Goal: Task Accomplishment & Management: Use online tool/utility

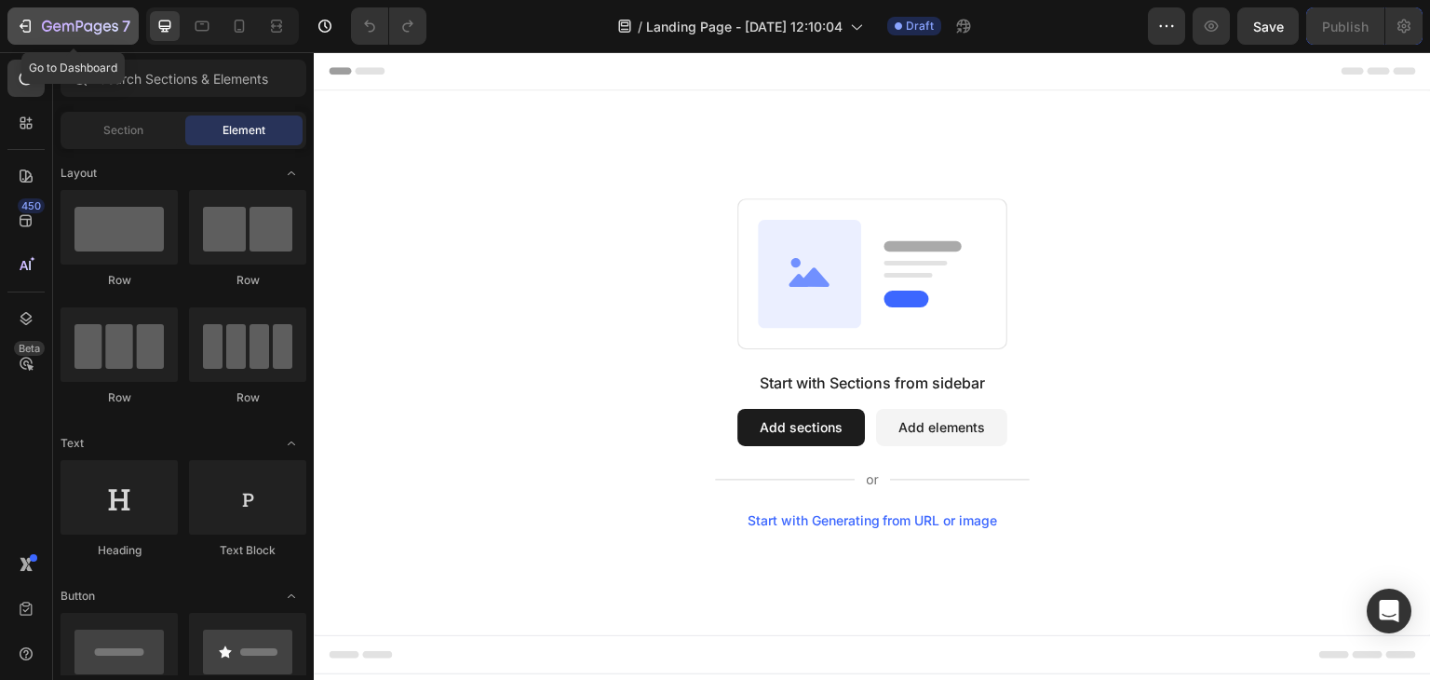
click at [19, 20] on icon "button" at bounding box center [25, 26] width 19 height 19
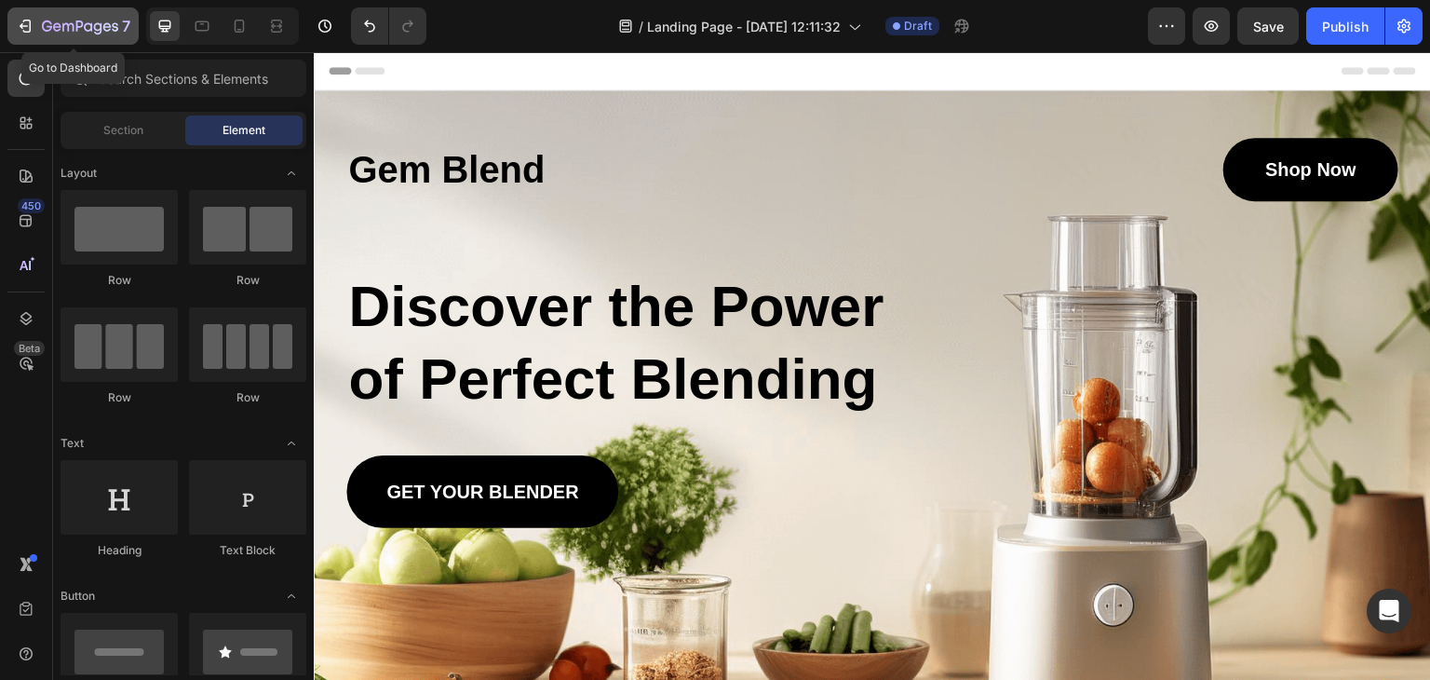
click at [24, 23] on icon "button" at bounding box center [25, 26] width 19 height 19
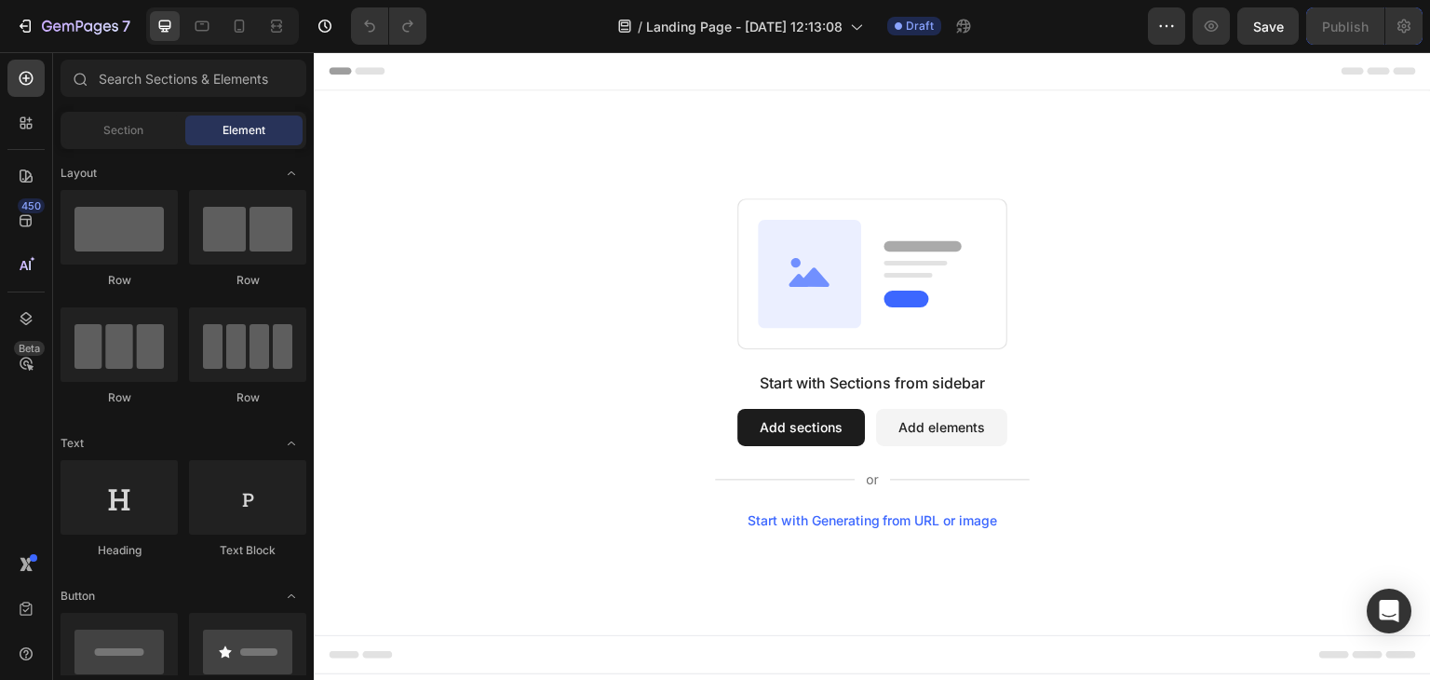
click at [881, 520] on div "Start with Generating from URL or image" at bounding box center [872, 520] width 250 height 15
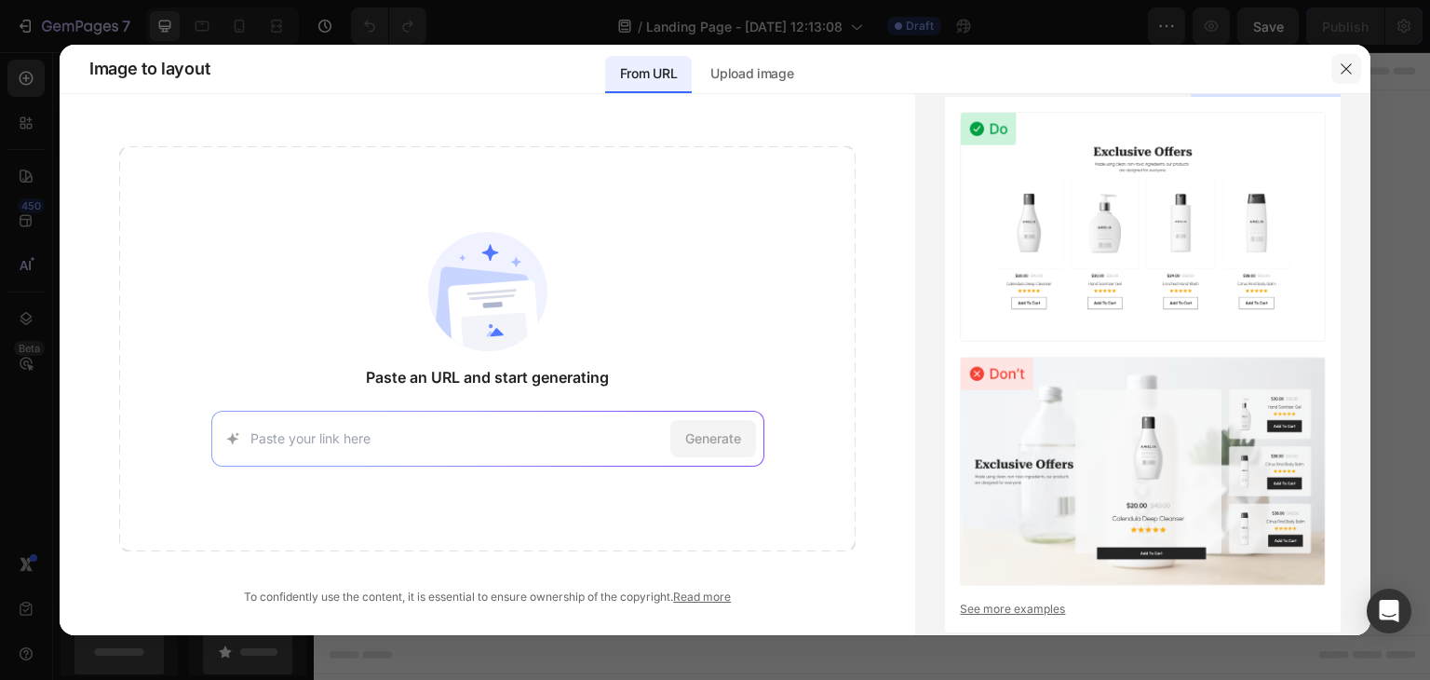
click at [1348, 64] on icon "button" at bounding box center [1346, 68] width 15 height 15
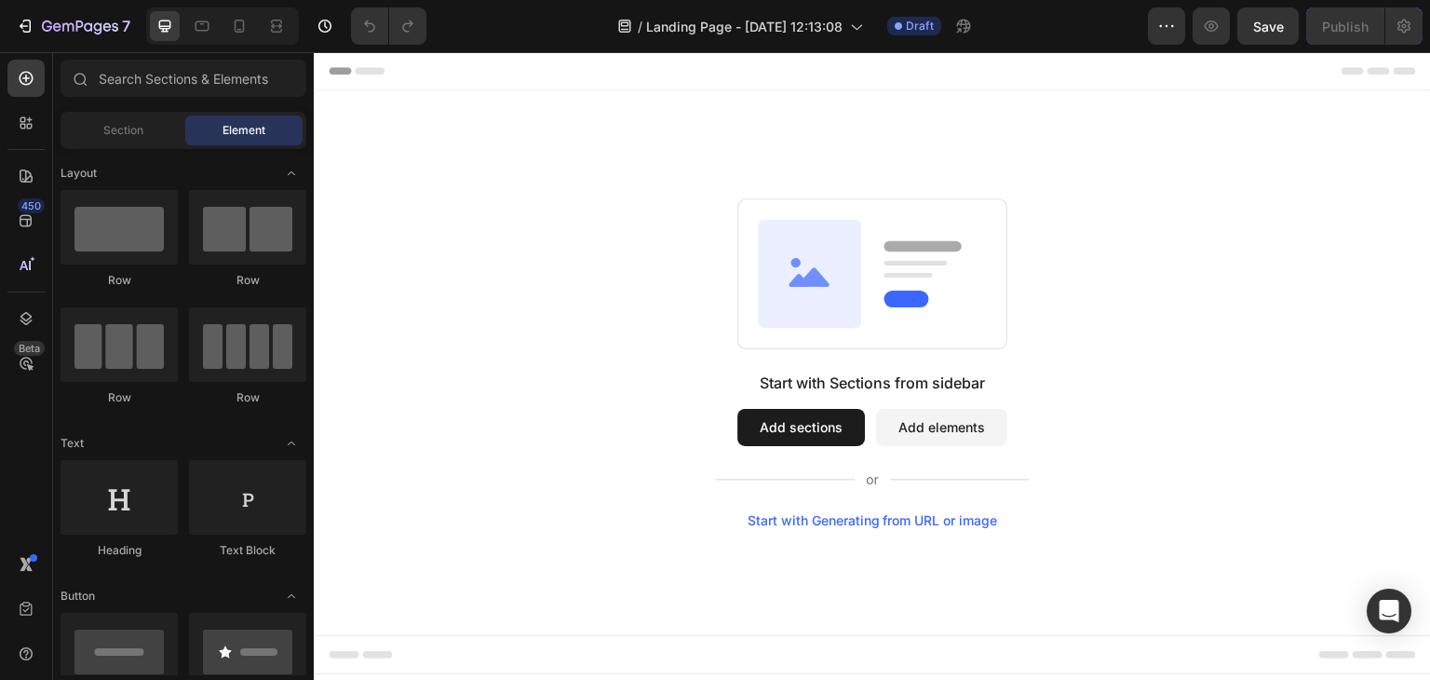
click at [823, 437] on button "Add sections" at bounding box center [801, 427] width 128 height 37
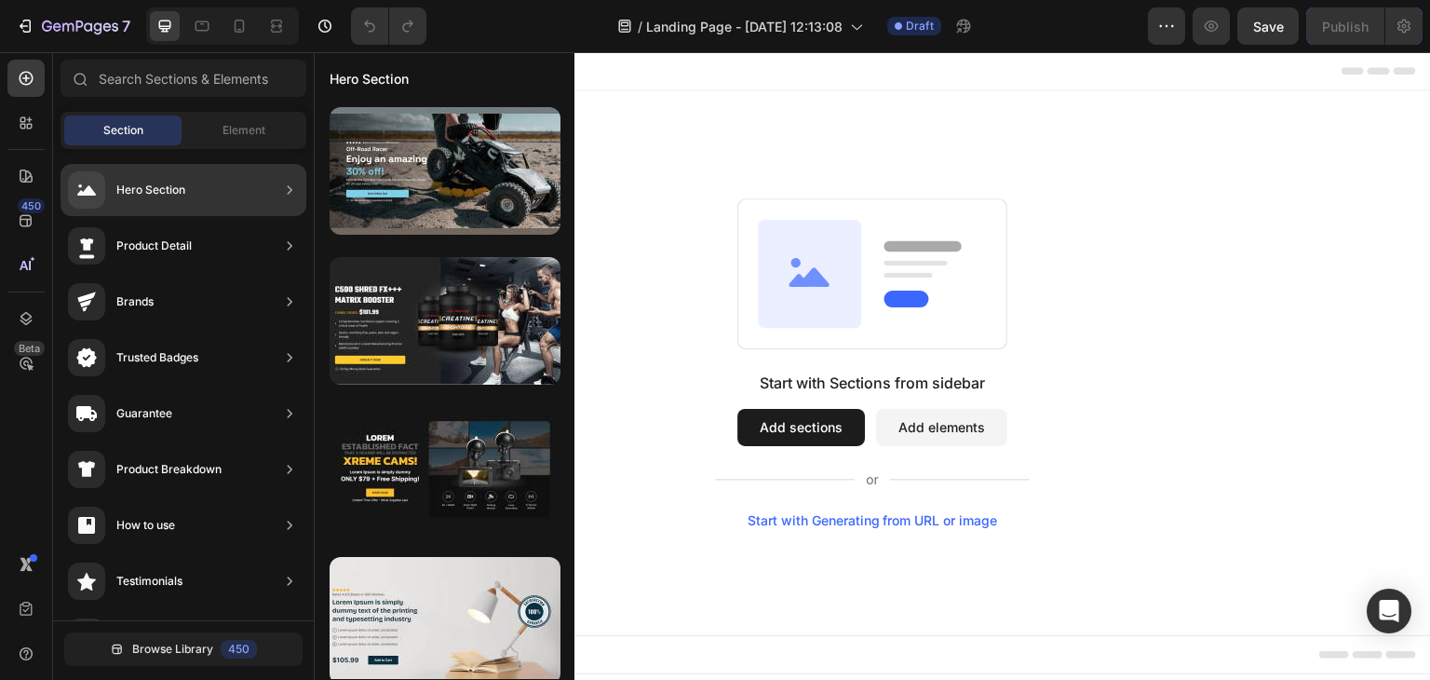
click at [258, 201] on div "Hero Section" at bounding box center [184, 190] width 246 height 52
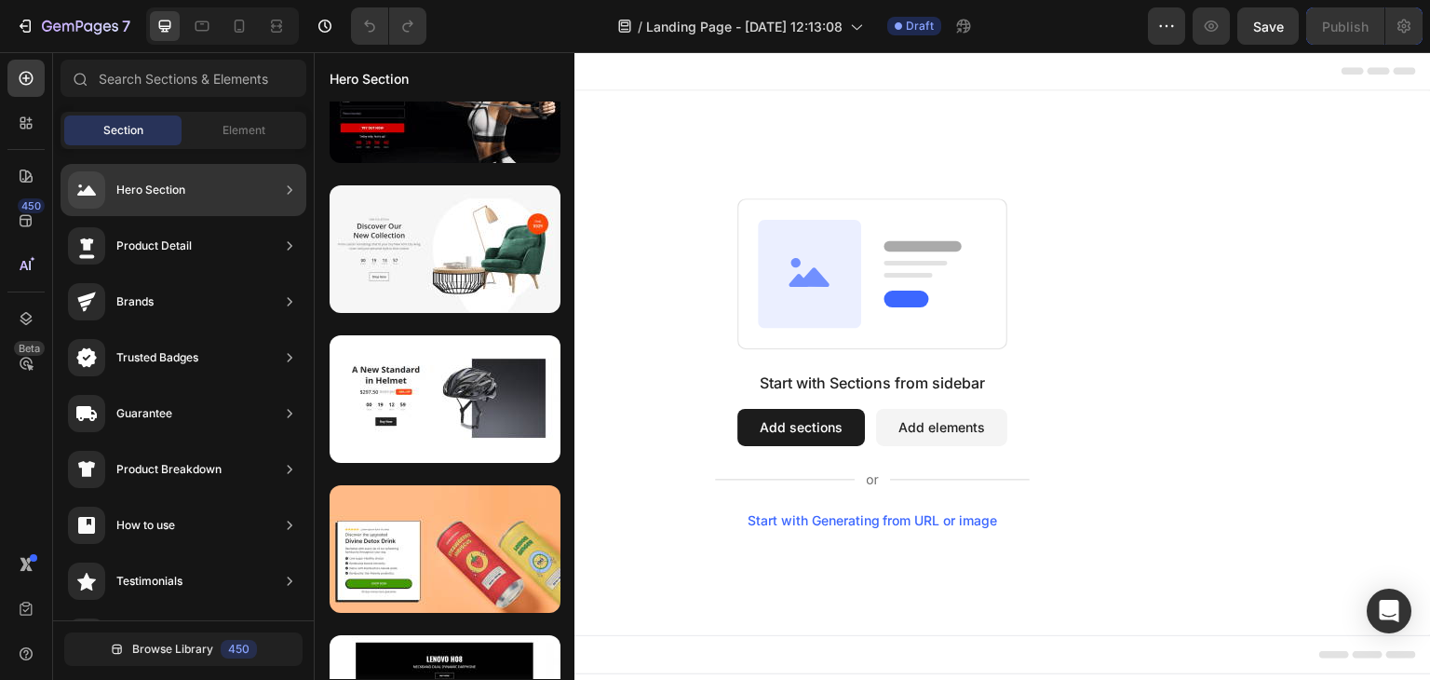
scroll to position [9752, 0]
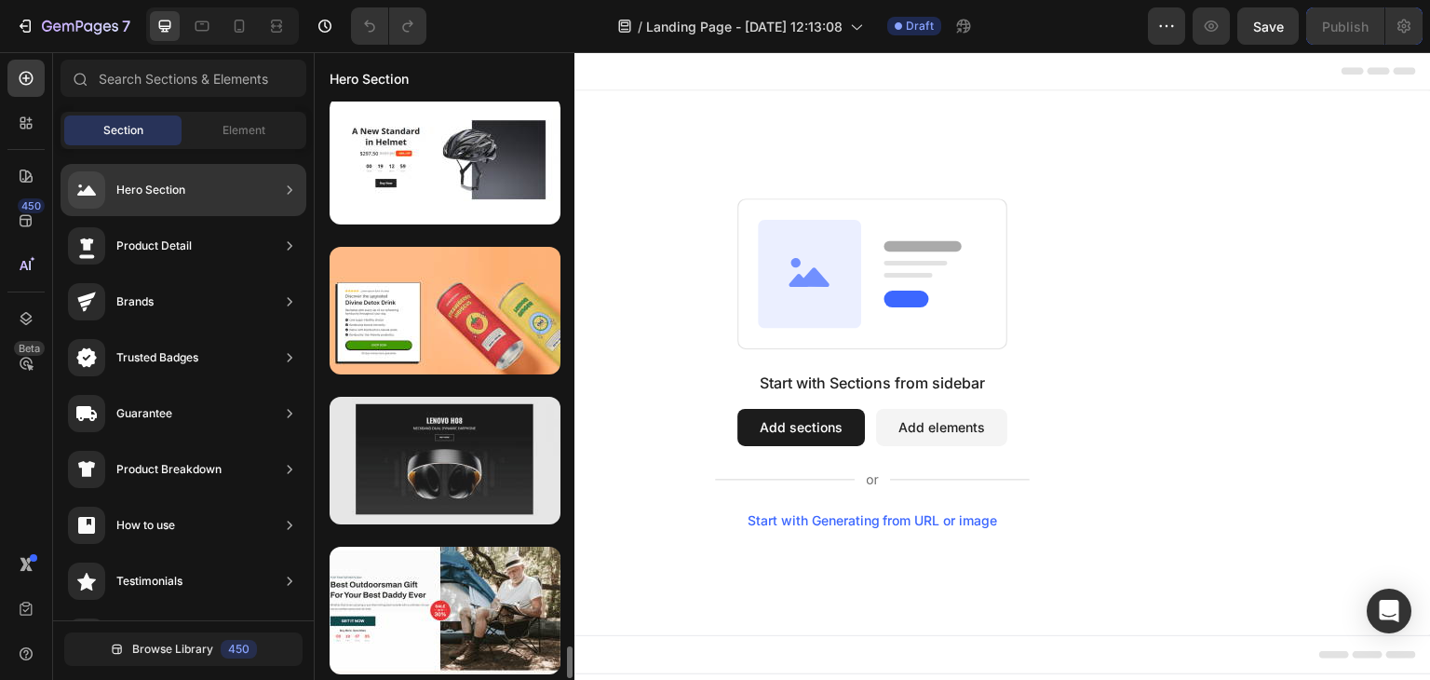
click at [392, 502] on div at bounding box center [445, 461] width 231 height 128
click at [446, 480] on div at bounding box center [445, 461] width 231 height 128
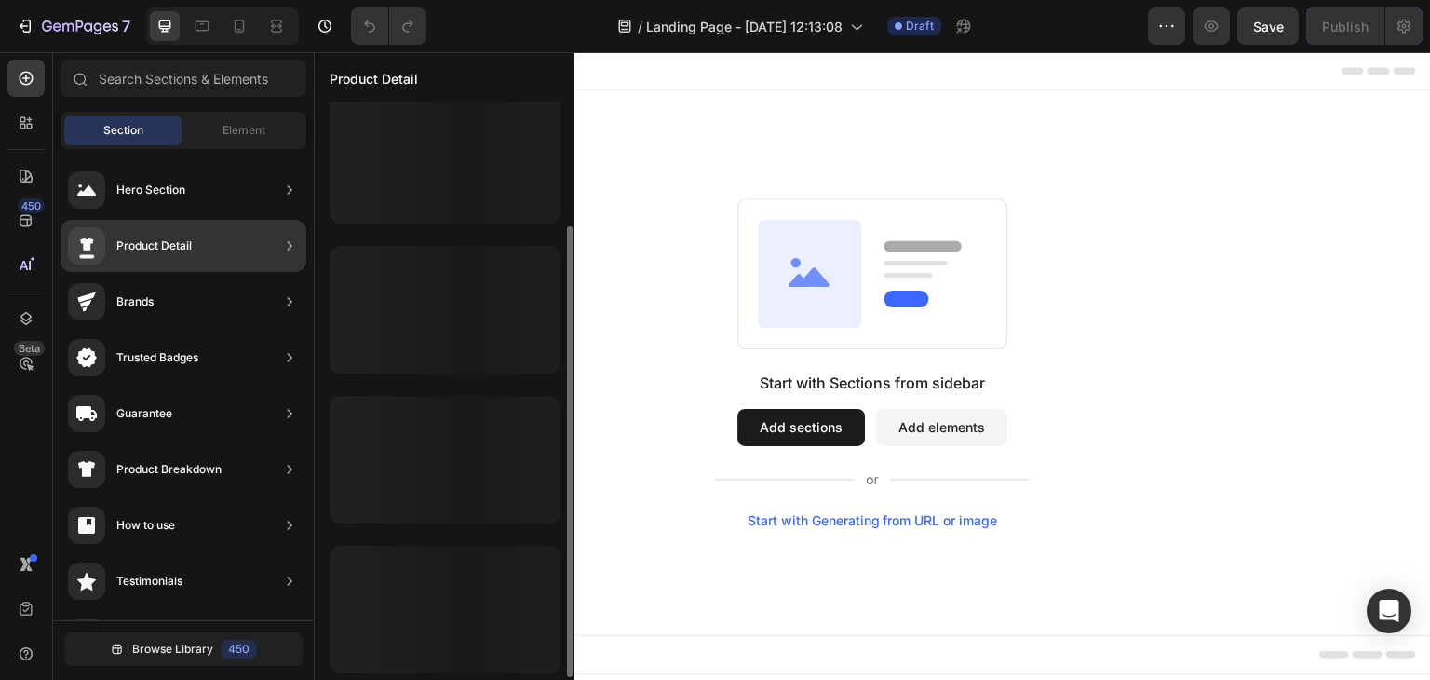
scroll to position [160, 0]
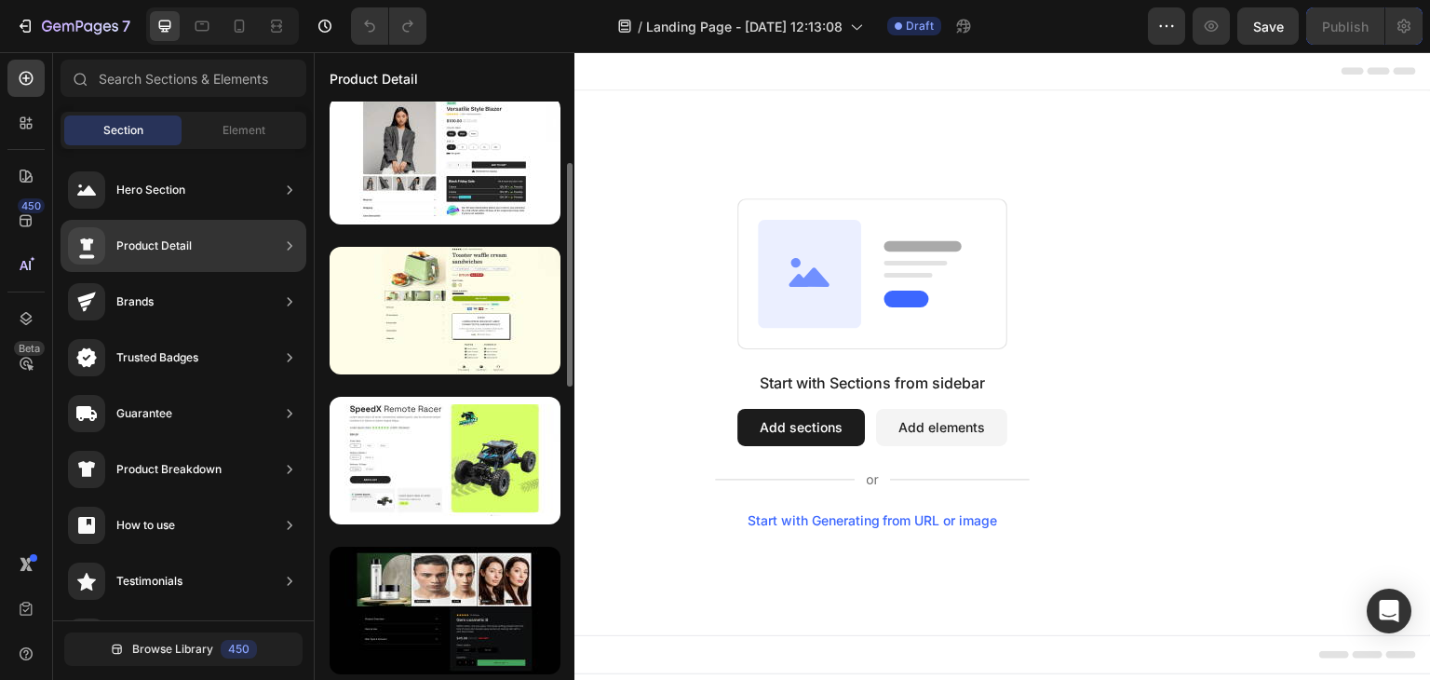
click at [254, 246] on div "Product Detail" at bounding box center [184, 246] width 246 height 52
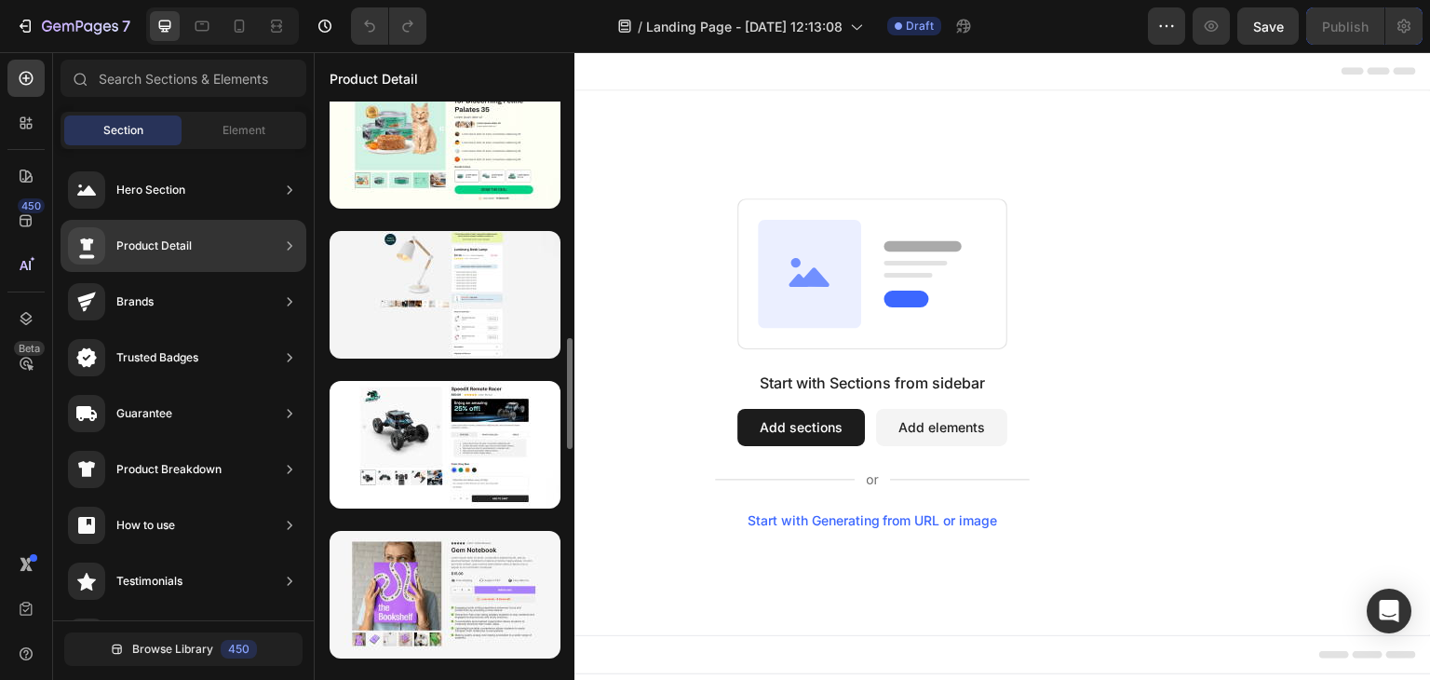
scroll to position [1226, 0]
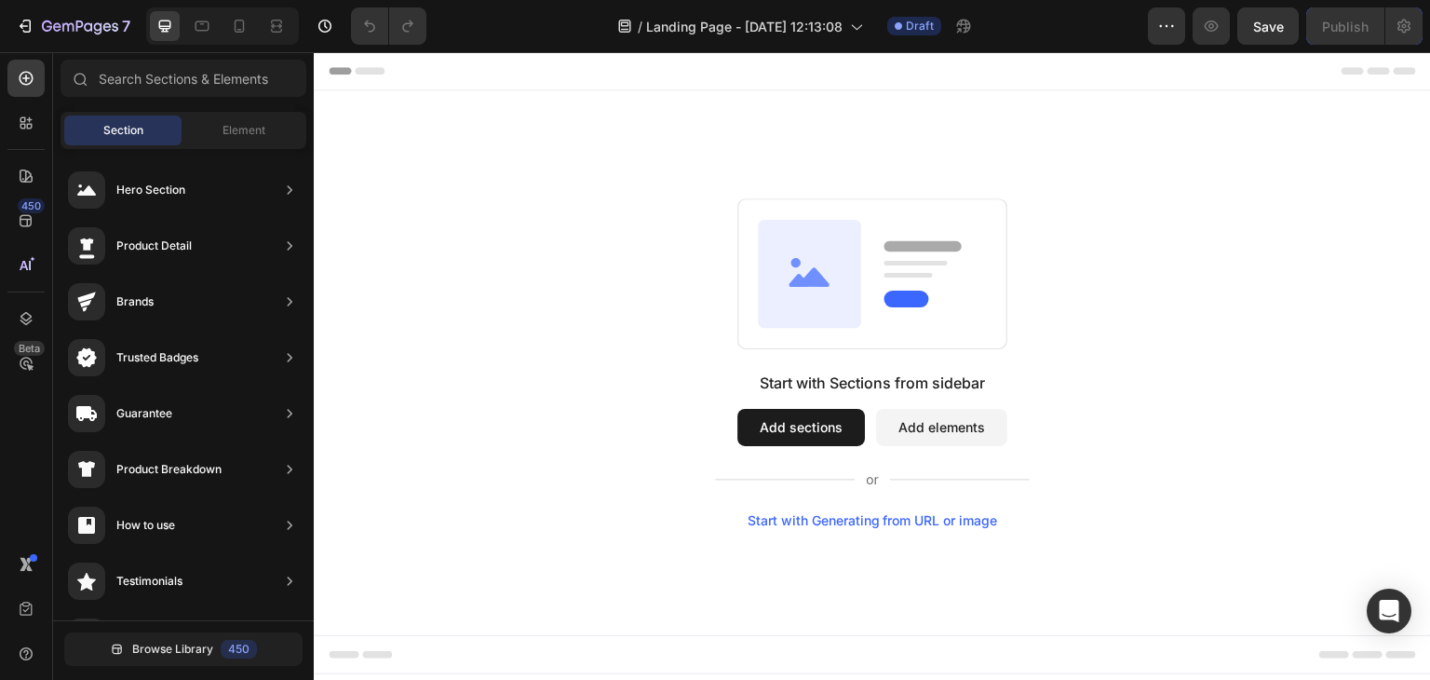
click at [956, 430] on button "Add elements" at bounding box center [941, 427] width 131 height 37
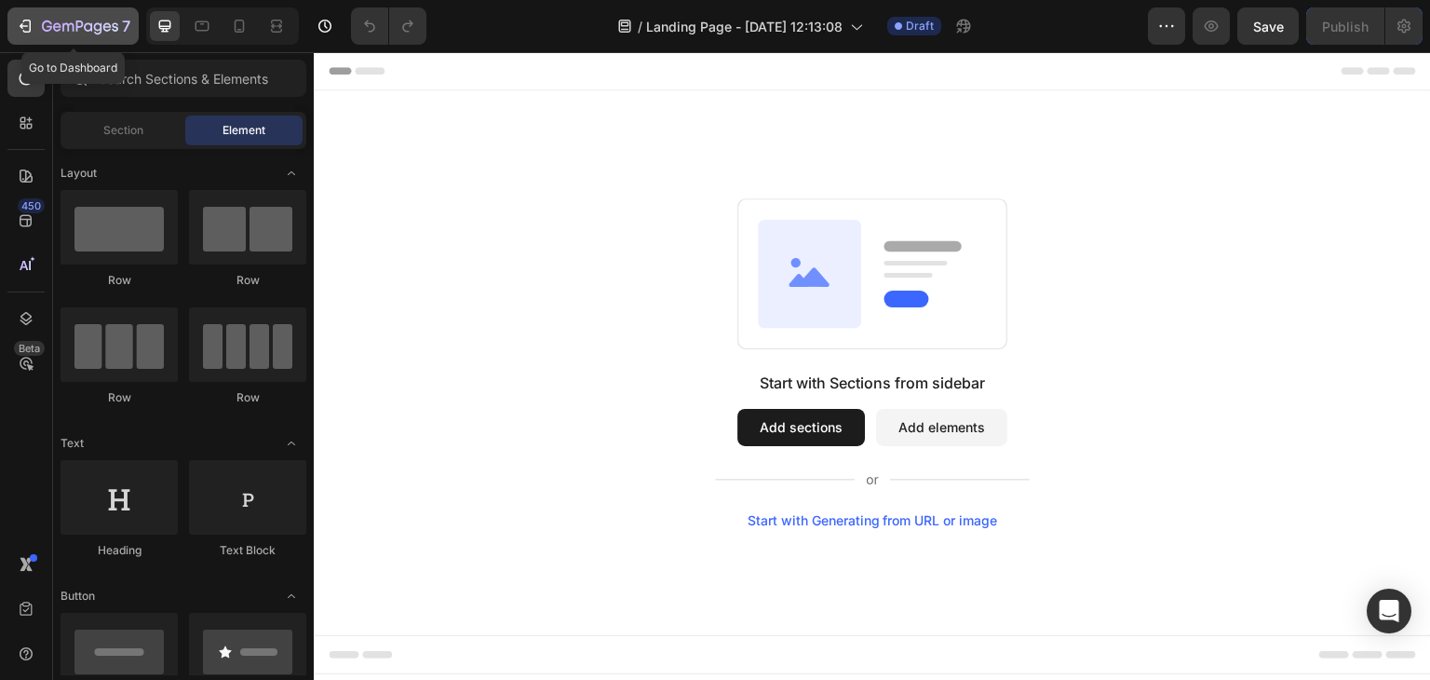
click at [36, 27] on div "7" at bounding box center [73, 26] width 114 height 22
